Goal: Task Accomplishment & Management: Manage account settings

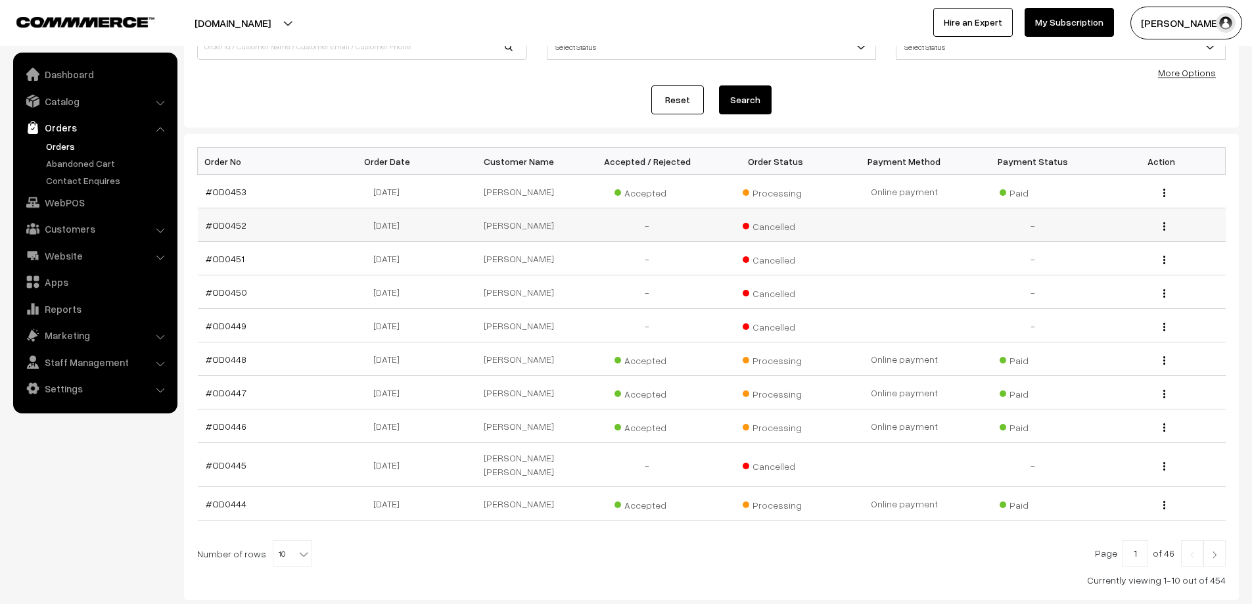
scroll to position [131, 0]
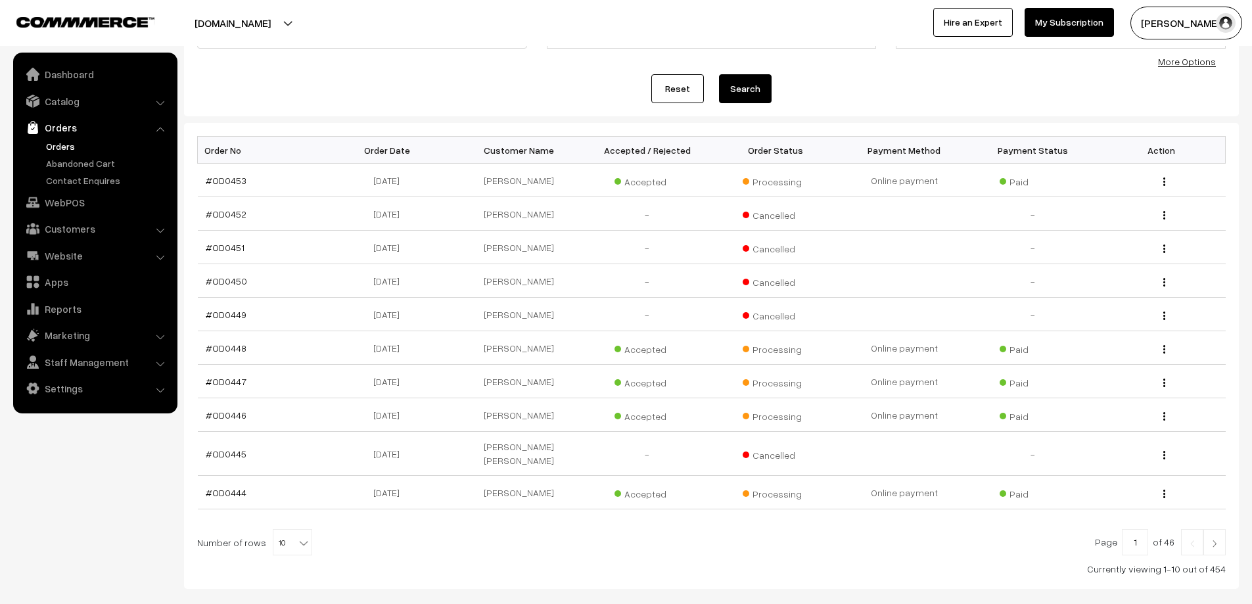
click at [1206, 529] on link at bounding box center [1215, 542] width 22 height 26
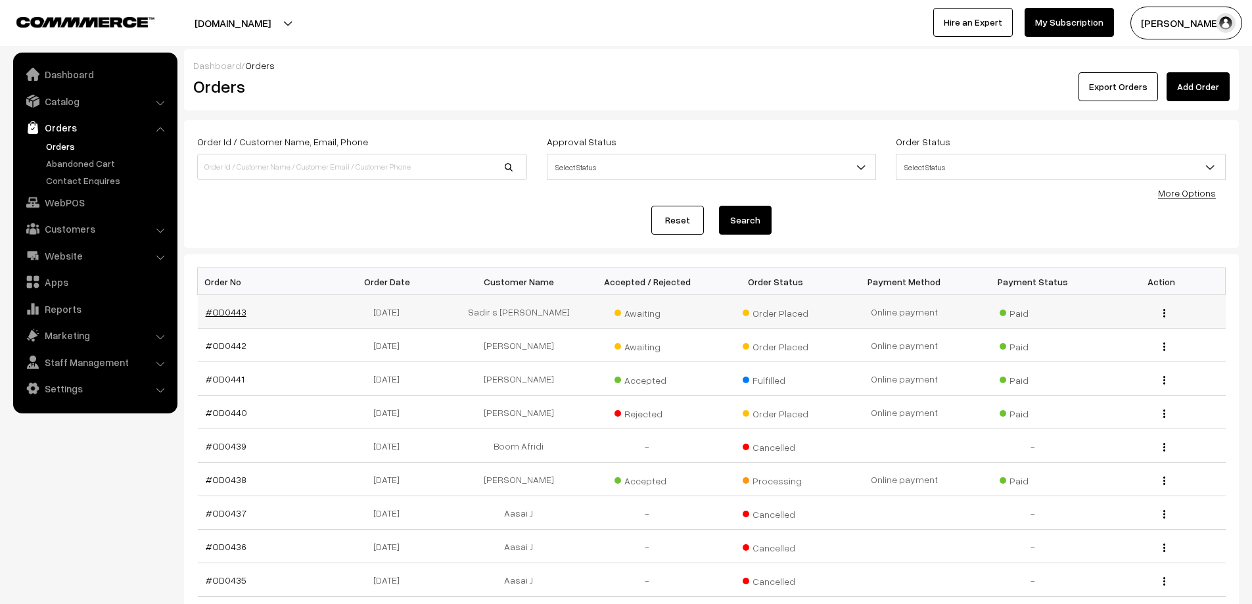
click at [239, 310] on link "#OD0443" at bounding box center [226, 311] width 41 height 11
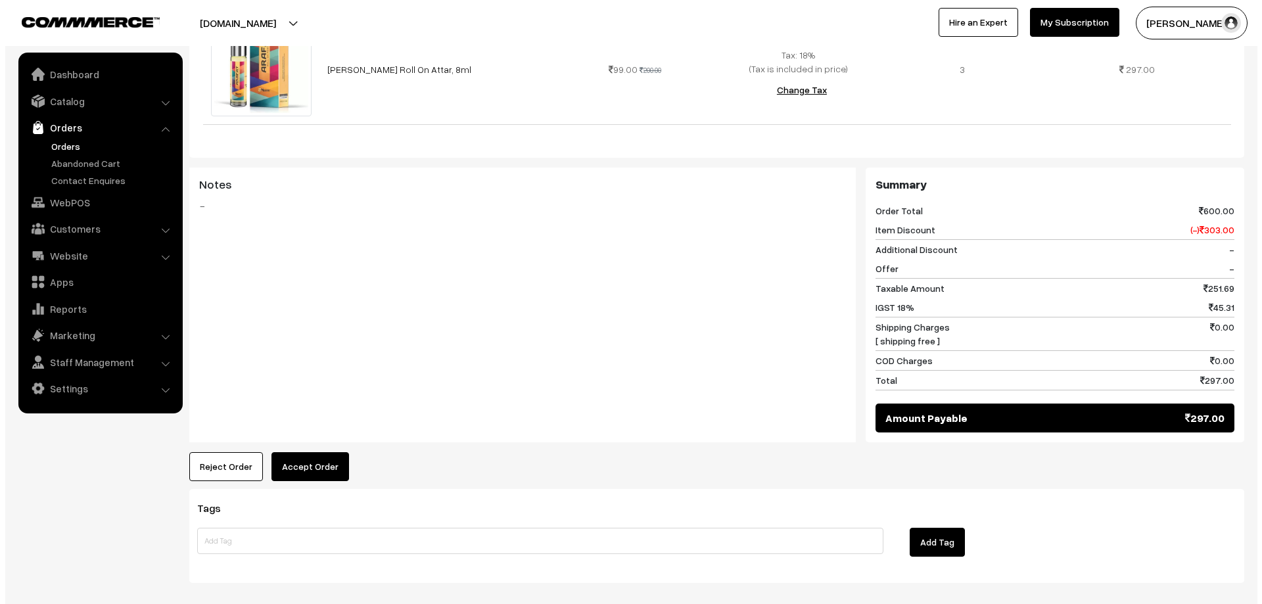
scroll to position [460, 0]
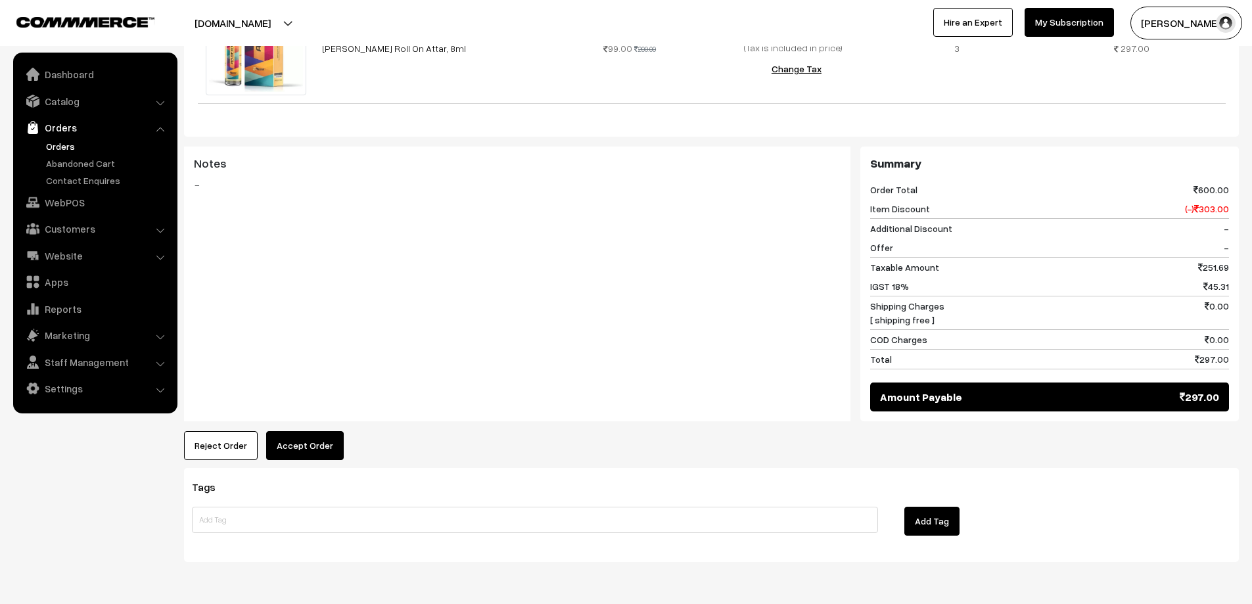
click at [327, 431] on button "Accept Order" at bounding box center [305, 445] width 78 height 29
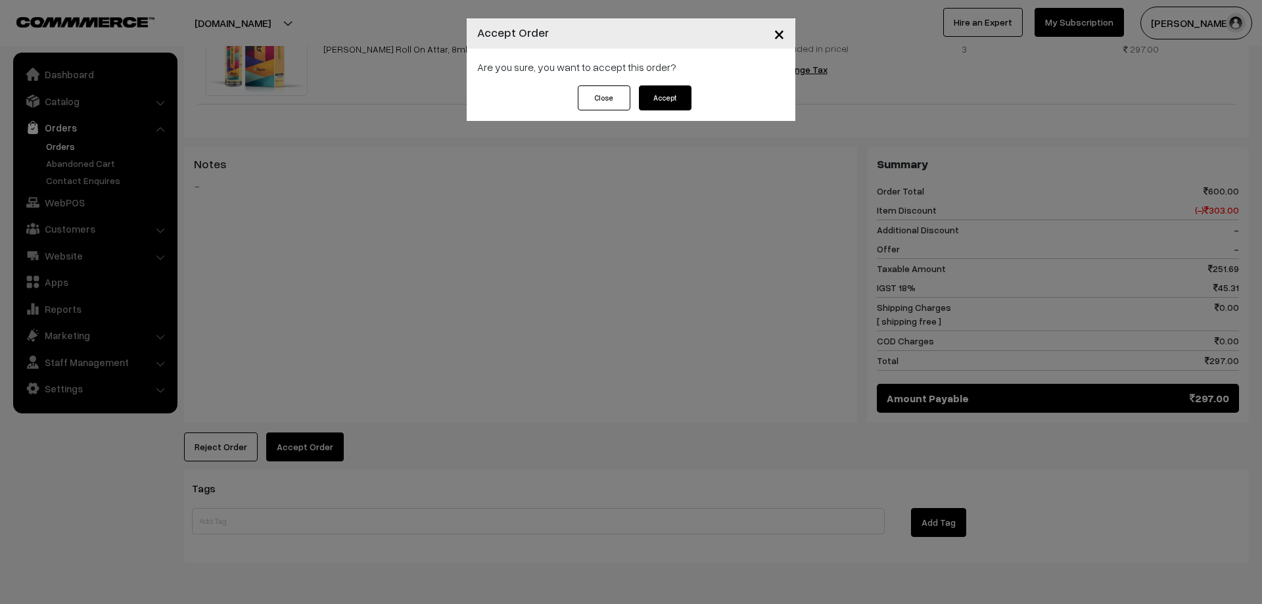
click at [685, 101] on button "Accept" at bounding box center [665, 97] width 53 height 25
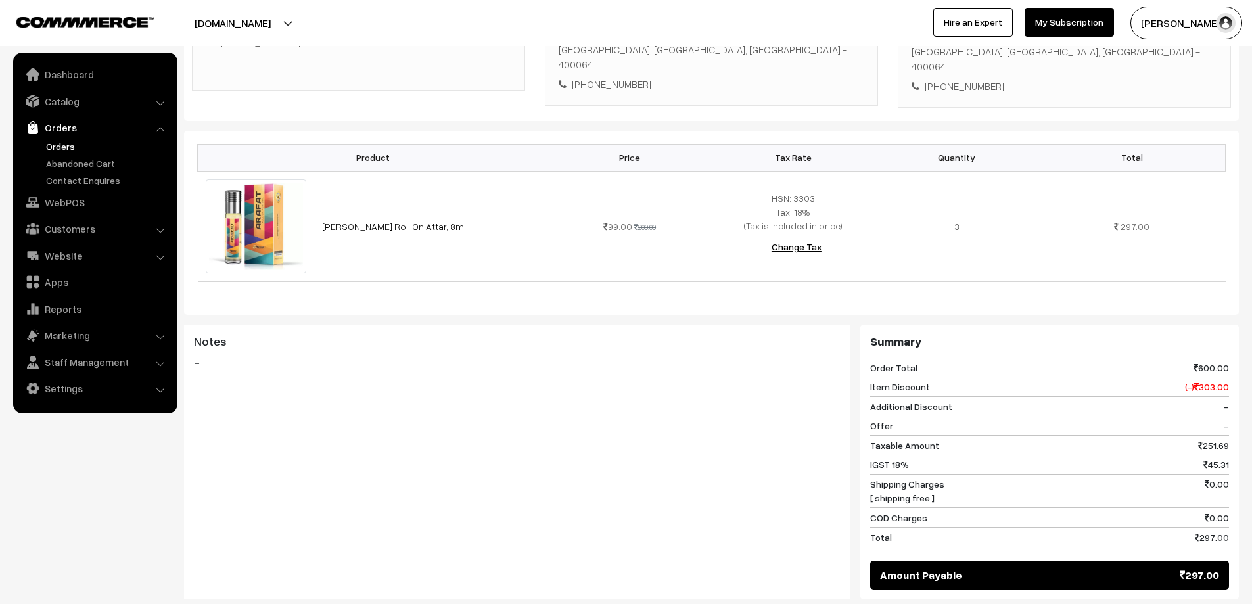
scroll to position [329, 0]
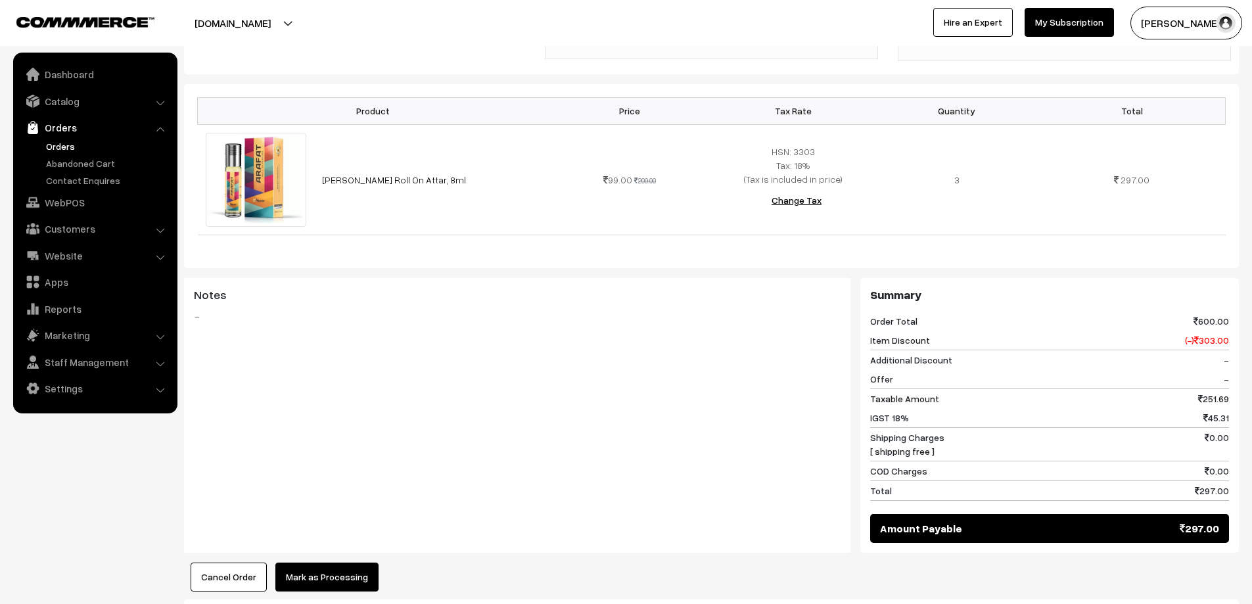
click at [327, 559] on div "Dashboard / orders / View Order View Order (# OD0443) Go Back Ordered on Sep 12…" at bounding box center [711, 280] width 1055 height 1118
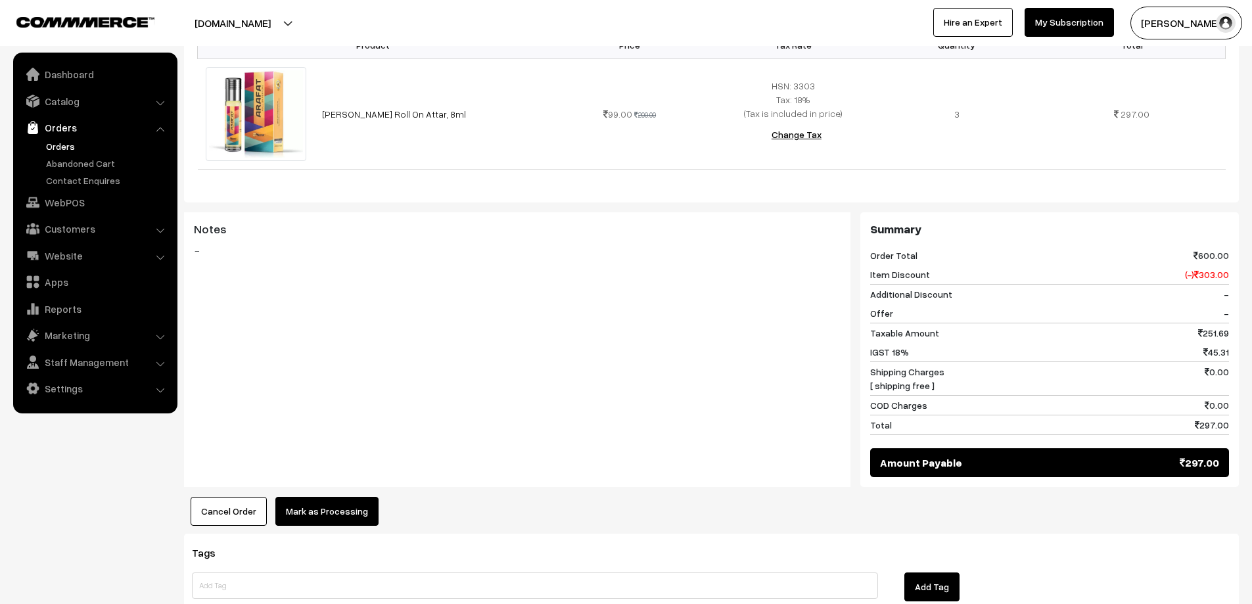
click at [343, 476] on div "Product Price Tax Rate Quantity Total Meena Arafat Roll On Attar, 8ml 99.00 200…" at bounding box center [711, 272] width 1055 height 508
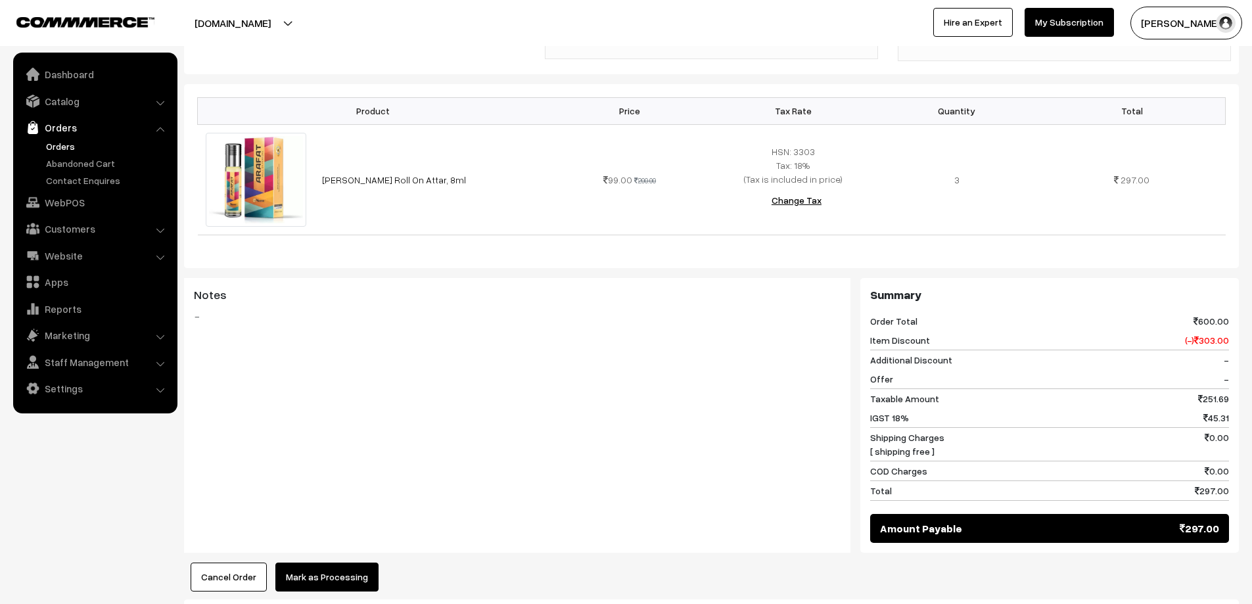
click at [314, 563] on button "Mark as Processing" at bounding box center [326, 577] width 103 height 29
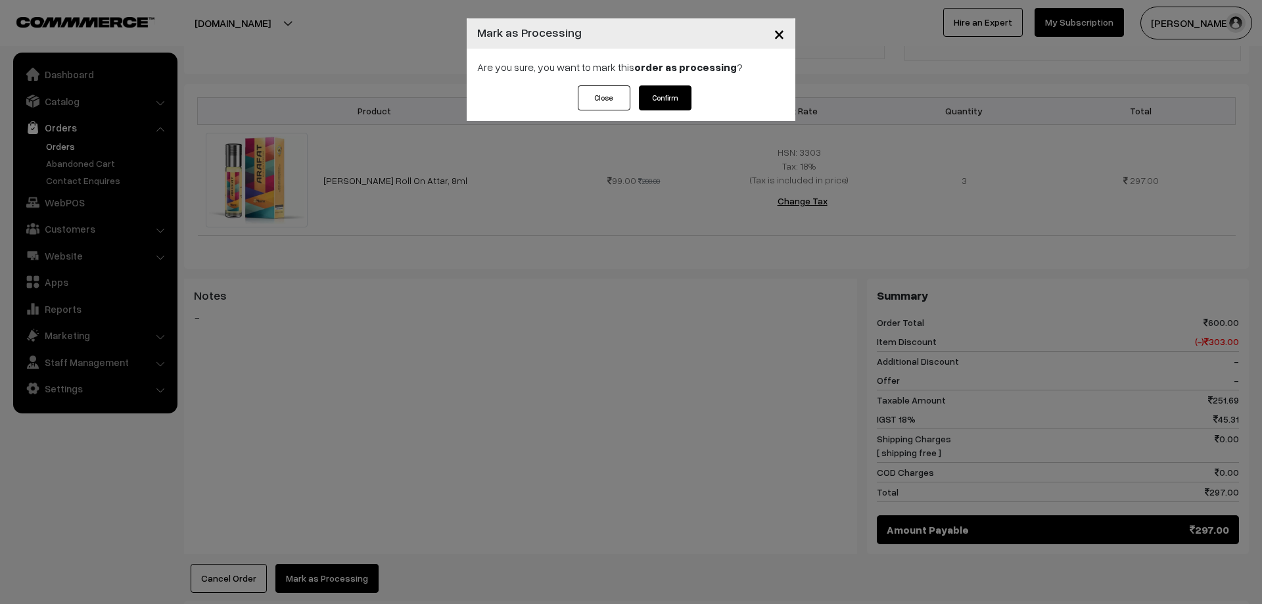
click at [676, 100] on button "Confirm" at bounding box center [665, 97] width 53 height 25
